Goal: Task Accomplishment & Management: Manage account settings

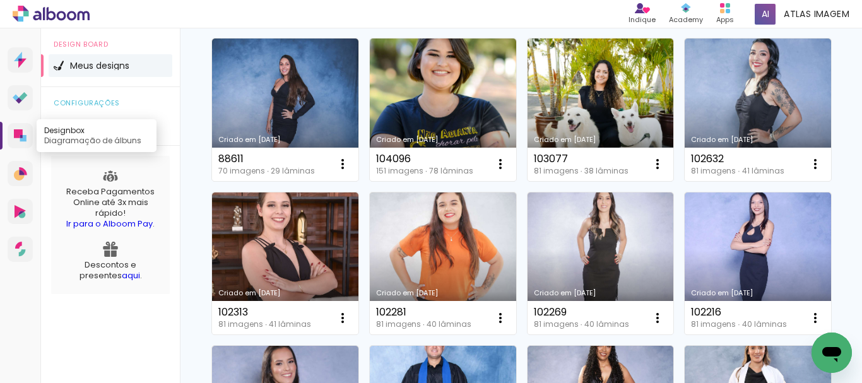
click at [21, 131] on icon at bounding box center [18, 133] width 9 height 9
click at [85, 122] on span "Geral" at bounding box center [81, 124] width 23 height 9
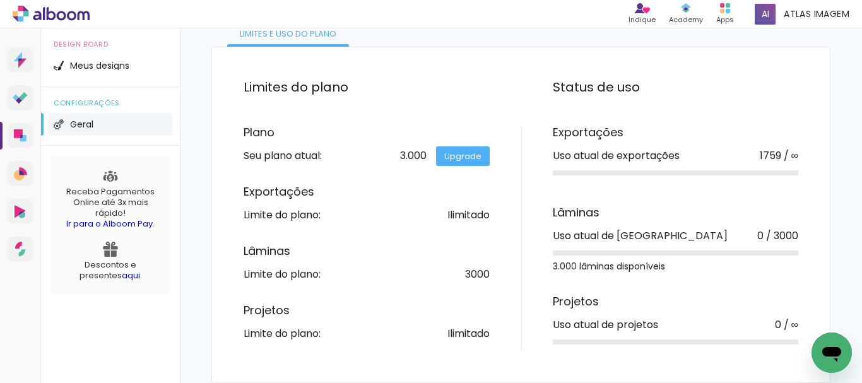
scroll to position [93, 0]
click at [461, 147] on link "Upgrade" at bounding box center [463, 156] width 54 height 20
